Goal: Information Seeking & Learning: Find contact information

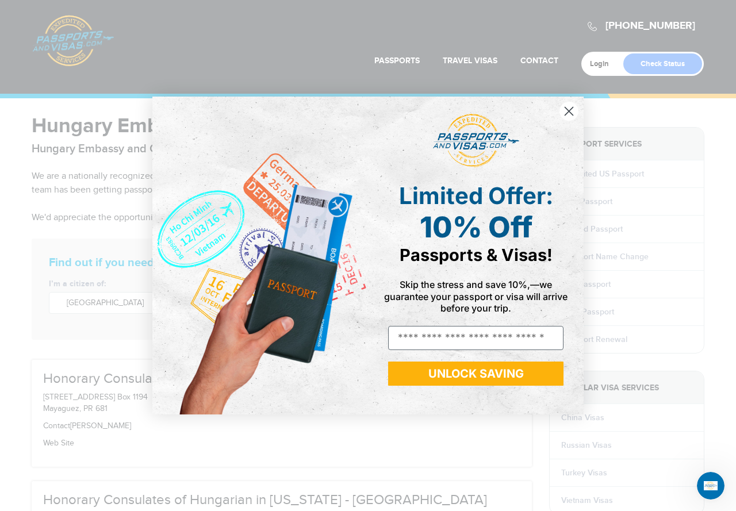
click at [572, 116] on circle "Close dialog" at bounding box center [568, 111] width 19 height 19
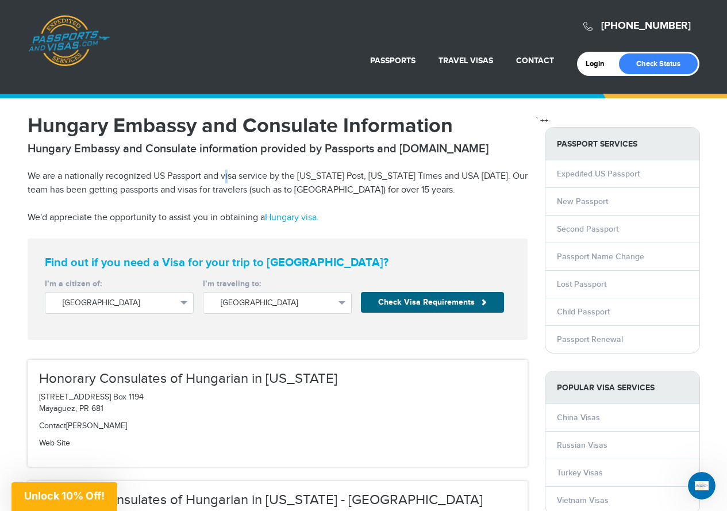
click at [239, 182] on article "Hungary Embassy and Consulate Information Hungary Embassy and Consulate informa…" at bounding box center [278, 169] width 500 height 109
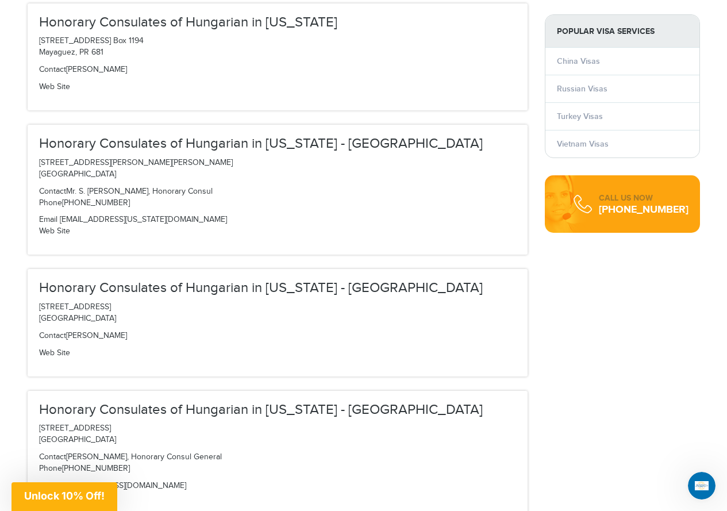
scroll to position [172, 0]
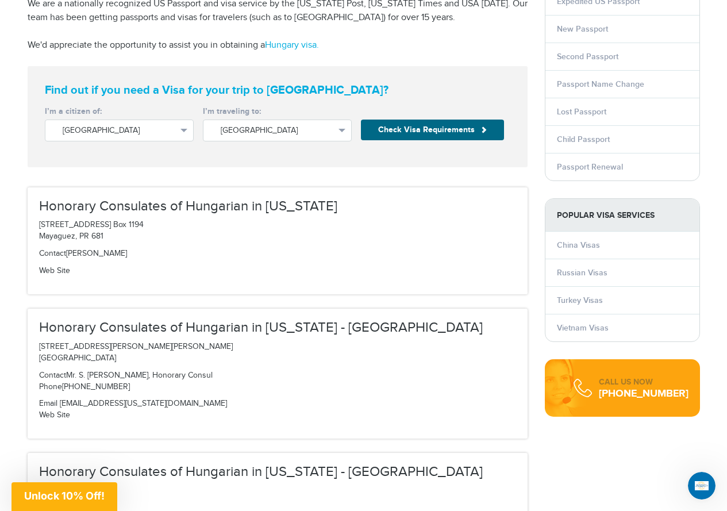
click at [81, 375] on p "Contact Mr. S. [PERSON_NAME], Honorary Consul Phone [PHONE_NUMBER]" at bounding box center [277, 381] width 477 height 23
drag, startPoint x: 81, startPoint y: 375, endPoint x: 130, endPoint y: 374, distance: 49.4
click at [130, 374] on p "Contact Mr. S. [PERSON_NAME], Honorary Consul Phone [PHONE_NUMBER]" at bounding box center [277, 381] width 477 height 23
copy p "S. [PERSON_NAME]"
click at [45, 347] on p "[STREET_ADDRESS][PERSON_NAME][PERSON_NAME]" at bounding box center [277, 352] width 477 height 23
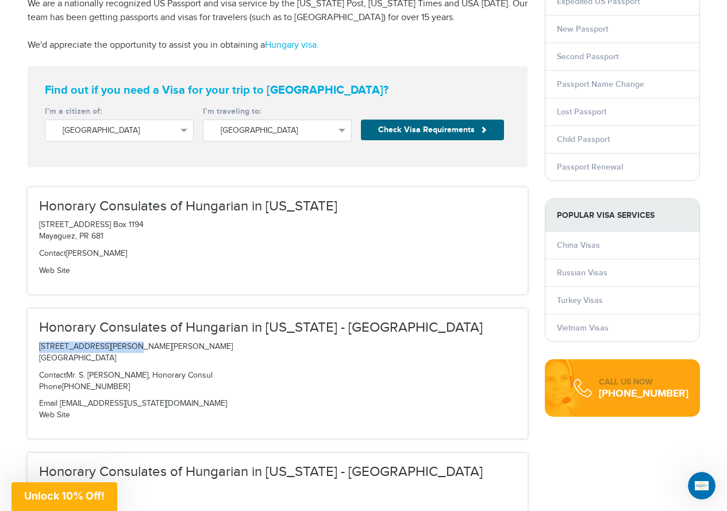
drag, startPoint x: 45, startPoint y: 347, endPoint x: 113, endPoint y: 349, distance: 67.8
click at [113, 349] on p "[STREET_ADDRESS][PERSON_NAME][PERSON_NAME]" at bounding box center [277, 352] width 477 height 23
copy p "[STREET_ADDRESS][PERSON_NAME][PERSON_NAME]"
click at [135, 356] on p "[STREET_ADDRESS][PERSON_NAME][PERSON_NAME]" at bounding box center [277, 352] width 477 height 23
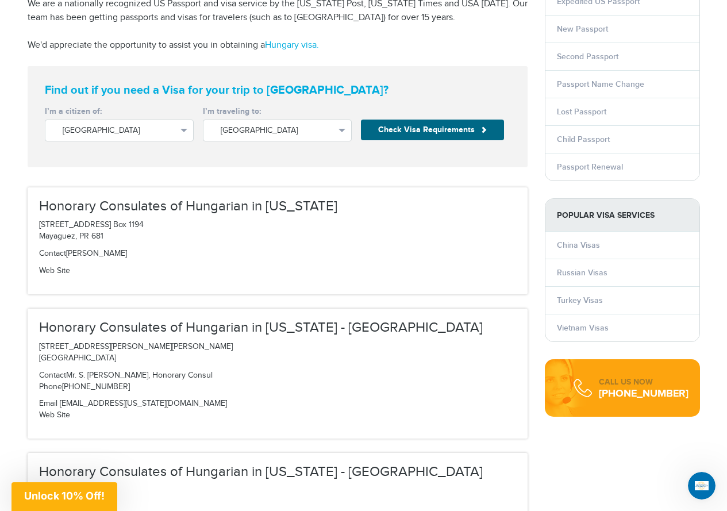
copy p "84093"
click at [51, 349] on p "[STREET_ADDRESS][PERSON_NAME][PERSON_NAME]" at bounding box center [277, 352] width 477 height 23
drag, startPoint x: 51, startPoint y: 349, endPoint x: 141, endPoint y: 368, distance: 92.7
click at [107, 348] on p "[STREET_ADDRESS][PERSON_NAME][PERSON_NAME]" at bounding box center [277, 352] width 477 height 23
copy p "[STREET_ADDRESS][PERSON_NAME][PERSON_NAME]"
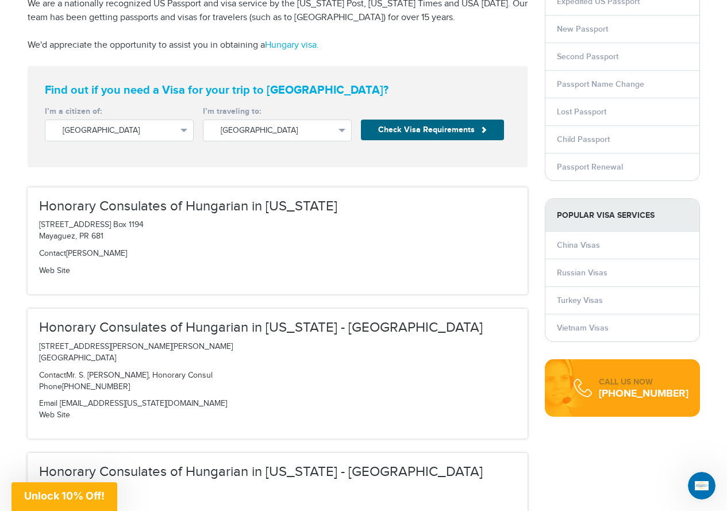
click at [145, 362] on p "[STREET_ADDRESS][PERSON_NAME][PERSON_NAME]" at bounding box center [277, 352] width 477 height 23
drag, startPoint x: 145, startPoint y: 361, endPoint x: 341, endPoint y: 357, distance: 196.6
click at [144, 361] on p "[STREET_ADDRESS][PERSON_NAME][PERSON_NAME]" at bounding box center [277, 352] width 477 height 23
copy p "84093"
click at [82, 373] on p "Contact Mr. S. [PERSON_NAME], Honorary Consul Phone [PHONE_NUMBER]" at bounding box center [277, 381] width 477 height 23
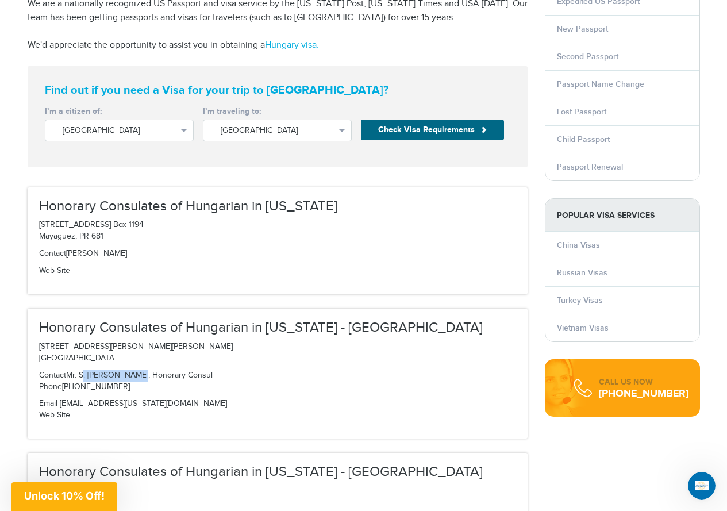
drag, startPoint x: 82, startPoint y: 373, endPoint x: 121, endPoint y: 372, distance: 39.1
click at [121, 372] on p "Contact Mr. S. [PERSON_NAME], Honorary Consul Phone [PHONE_NUMBER]" at bounding box center [277, 381] width 477 height 23
copy p "S. [PERSON_NAME]"
click at [47, 347] on p "[STREET_ADDRESS][PERSON_NAME][PERSON_NAME]" at bounding box center [277, 352] width 477 height 23
drag, startPoint x: 47, startPoint y: 347, endPoint x: 113, endPoint y: 347, distance: 65.5
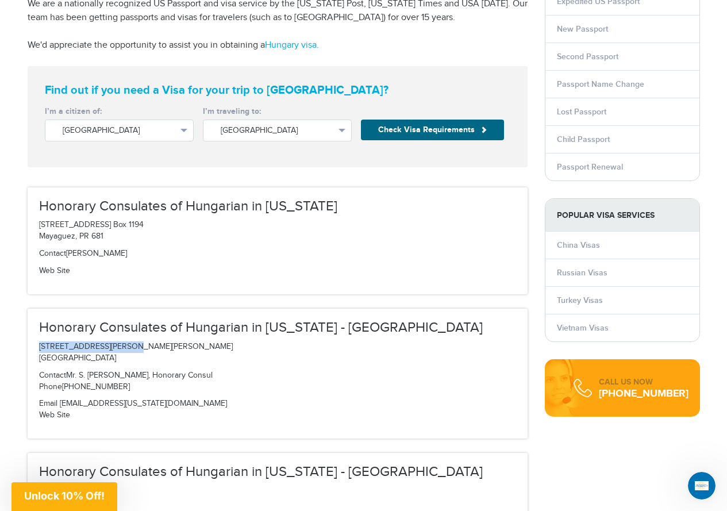
click at [113, 347] on p "[STREET_ADDRESS][PERSON_NAME][PERSON_NAME]" at bounding box center [277, 352] width 477 height 23
